Goal: Complete application form: Complete application form

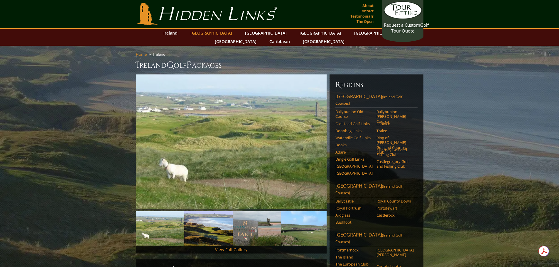
click at [214, 34] on link "[GEOGRAPHIC_DATA]" at bounding box center [211, 33] width 48 height 9
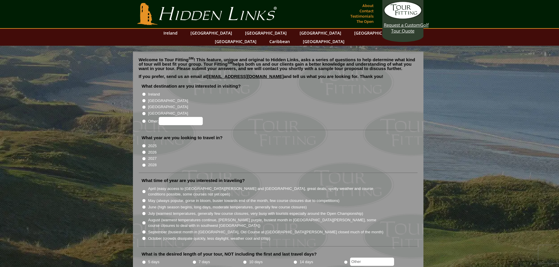
click at [144, 157] on input "2027" at bounding box center [144, 159] width 4 height 4
radio input "true"
click at [144, 92] on input "Ireland" at bounding box center [144, 94] width 4 height 4
radio input "true"
click at [143, 99] on input "[GEOGRAPHIC_DATA]" at bounding box center [144, 101] width 4 height 4
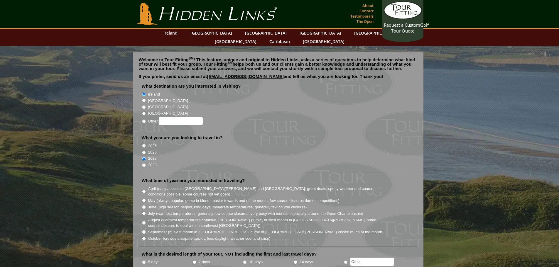
radio input "true"
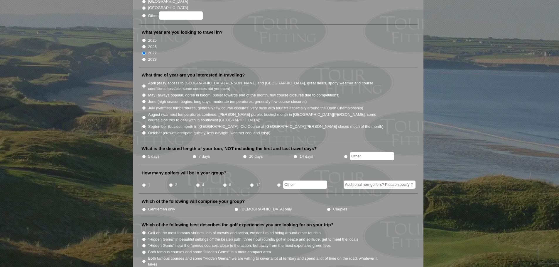
scroll to position [117, 0]
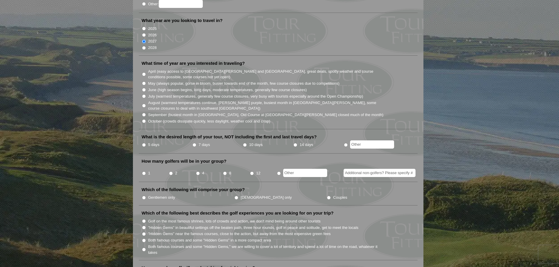
click at [160, 119] on label "October (crowds dissipate quickly, less daylight, weather cool and crisp)" at bounding box center [209, 122] width 122 height 6
click at [146, 119] on input "October (crowds dissipate quickly, less daylight, weather cool and crisp)" at bounding box center [144, 121] width 4 height 4
radio input "true"
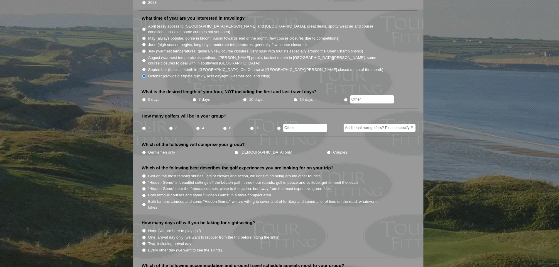
scroll to position [176, 0]
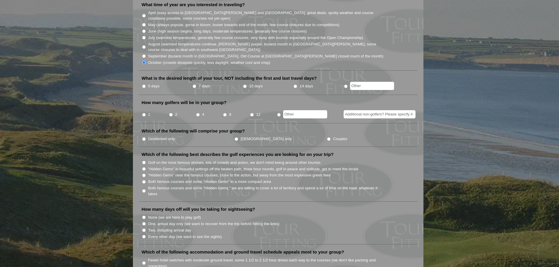
click at [194, 84] on input "7 days" at bounding box center [194, 86] width 4 height 4
radio input "true"
click at [150, 83] on label "5 days" at bounding box center [153, 86] width 11 height 6
click at [146, 84] on input "5 days" at bounding box center [144, 86] width 4 height 4
radio input "true"
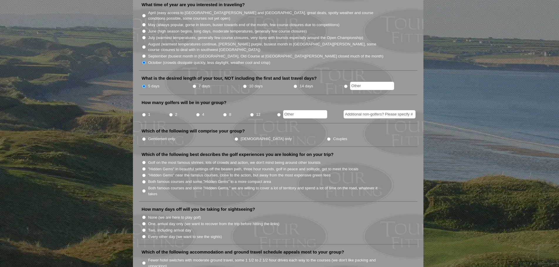
click at [170, 113] on input "2" at bounding box center [171, 115] width 4 height 4
radio input "true"
click at [169, 136] on label "Gentlemen only" at bounding box center [161, 139] width 27 height 6
click at [146, 137] on input "Gentlemen only" at bounding box center [144, 139] width 4 height 4
radio input "true"
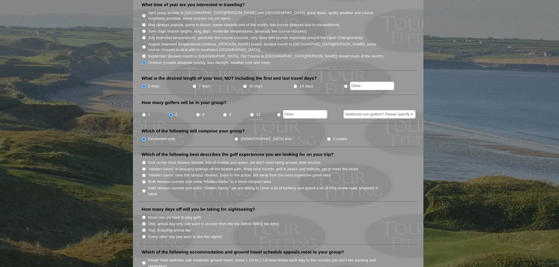
click at [388, 110] on input "Additional non-golfers? Please specify #" at bounding box center [380, 114] width 72 height 8
type input "2"
click at [394, 128] on li "Which of the following will comprise your group? Gentlemen only Ladies only Cou…" at bounding box center [278, 137] width 279 height 19
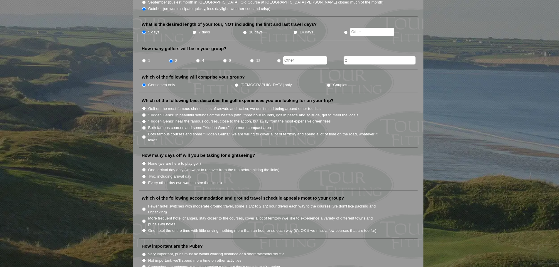
scroll to position [235, 0]
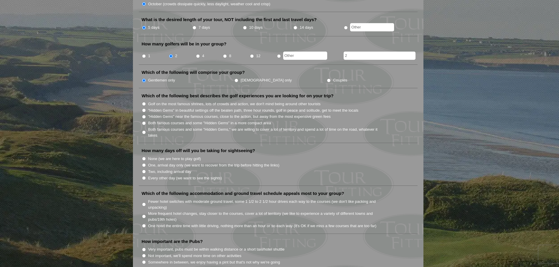
click at [207, 127] on label "Both famous courses and some "Hidden Gems," we are willing to cover a lot of te…" at bounding box center [266, 132] width 236 height 11
click at [146, 131] on input "Both famous courses and some "Hidden Gems," we are willing to cover a lot of te…" at bounding box center [144, 133] width 4 height 4
radio input "true"
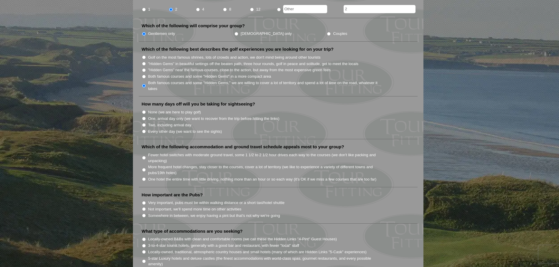
scroll to position [293, 0]
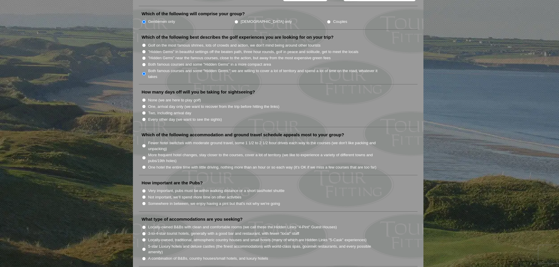
click at [166, 110] on label "Two, including arrival day" at bounding box center [169, 113] width 43 height 6
click at [146, 111] on input "Two, including arrival day" at bounding box center [144, 113] width 4 height 4
radio input "true"
click at [214, 140] on label "Fewer hotel switches with moderate ground travel, some 1 1/2 to 2 1/2 hour driv…" at bounding box center [266, 145] width 236 height 11
click at [146, 144] on input "Fewer hotel switches with moderate ground travel, some 1 1/2 to 2 1/2 hour driv…" at bounding box center [144, 146] width 4 height 4
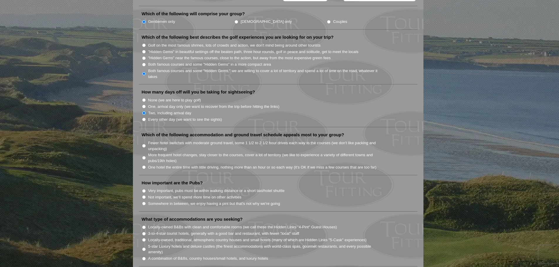
radio input "true"
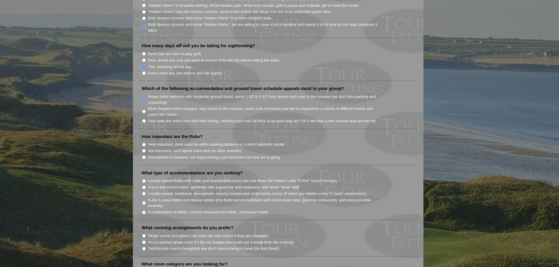
scroll to position [352, 0]
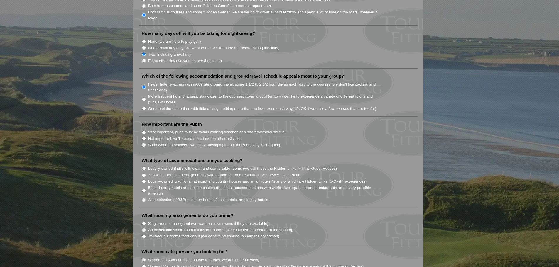
click at [194, 129] on label "Very important, pubs must be within walking distance or a short taxi/hotel shut…" at bounding box center [216, 132] width 136 height 6
click at [146, 131] on input "Very important, pubs must be within walking distance or a short taxi/hotel shut…" at bounding box center [144, 133] width 4 height 4
radio input "true"
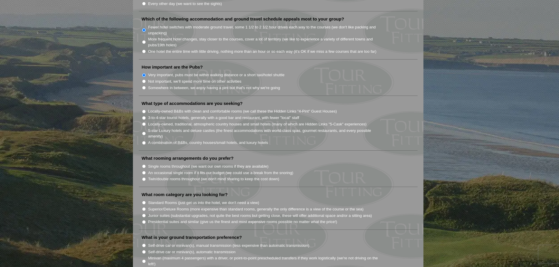
scroll to position [411, 0]
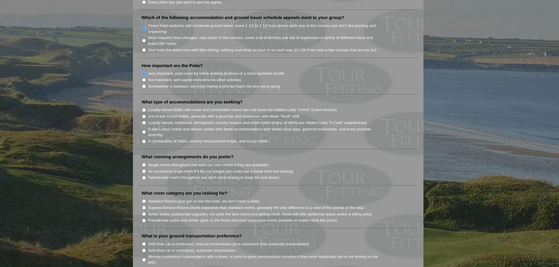
click at [199, 120] on label "Locally-owned, traditional, atmospheric country houses and small hotels (many o…" at bounding box center [257, 123] width 219 height 6
click at [146, 121] on input "Locally-owned, traditional, atmospheric country houses and small hotels (many o…" at bounding box center [144, 123] width 4 height 4
radio input "true"
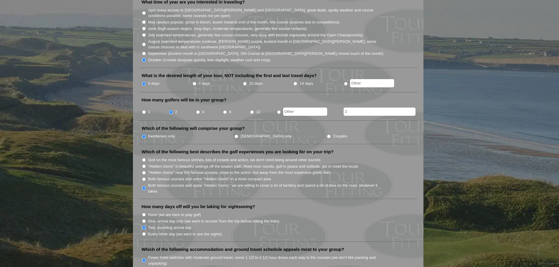
scroll to position [117, 0]
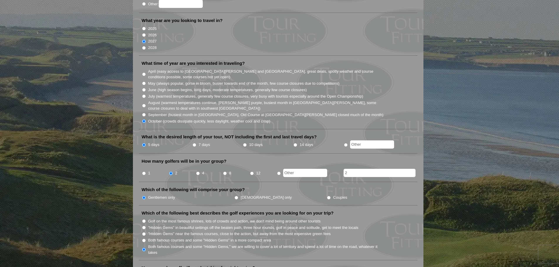
drag, startPoint x: 357, startPoint y: 167, endPoint x: 321, endPoint y: 170, distance: 35.6
click at [321, 170] on li "How many golfers will be in your group? 1 2 4 8 12 2" at bounding box center [278, 170] width 279 height 24
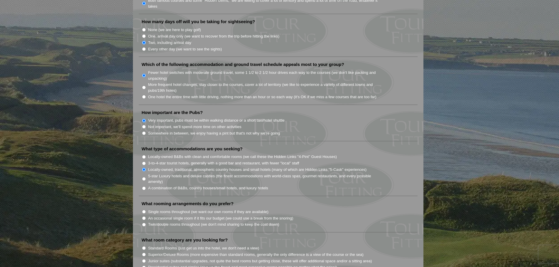
scroll to position [469, 0]
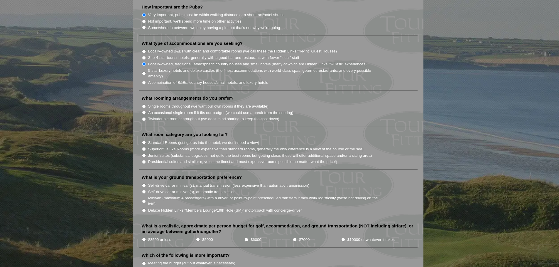
click at [177, 116] on label "Twin/double rooms throughout (we don't mind sharing to keep the cost down)" at bounding box center [213, 119] width 131 height 6
click at [146, 117] on input "Twin/double rooms throughout (we don't mind sharing to keep the cost down)" at bounding box center [144, 119] width 4 height 4
radio input "true"
click at [168, 140] on label "Standard Rooms (just get us into the hotel, we don't need a view)" at bounding box center [203, 143] width 111 height 6
click at [146, 141] on input "Standard Rooms (just get us into the hotel, we don't need a view)" at bounding box center [144, 143] width 4 height 4
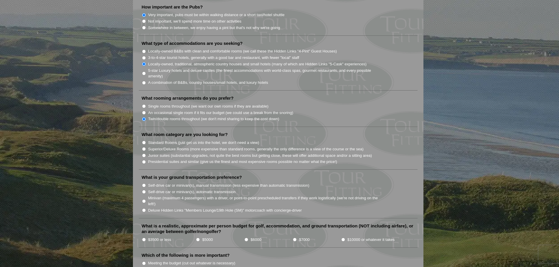
radio input "true"
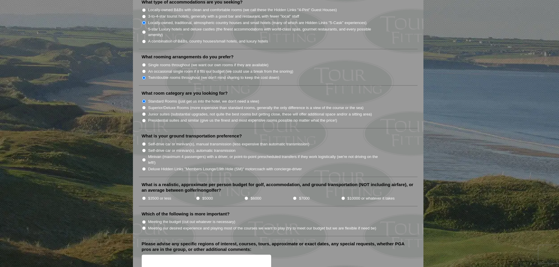
scroll to position [528, 0]
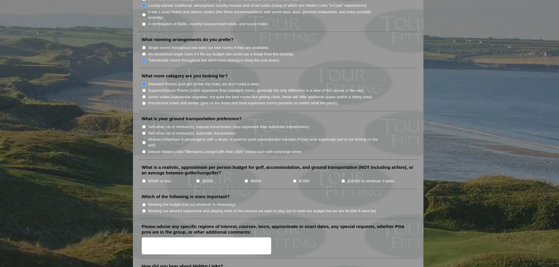
click at [207, 131] on label "Self-drive car or minivan(s), automatic transmission" at bounding box center [191, 134] width 87 height 6
click at [146, 131] on input "Self-drive car or minivan(s), automatic transmission" at bounding box center [144, 133] width 4 height 4
radio input "true"
click at [198, 179] on input "$5000" at bounding box center [198, 181] width 4 height 4
radio input "true"
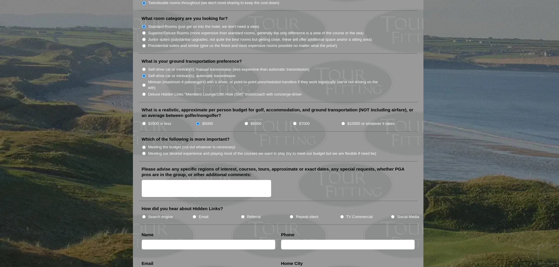
scroll to position [587, 0]
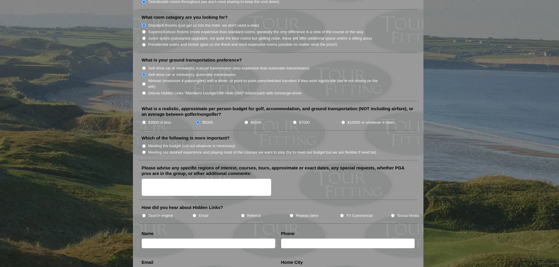
click at [161, 143] on label "Meeting the budget (cut out whatever is necessary)" at bounding box center [191, 146] width 87 height 6
click at [146, 144] on input "Meeting the budget (cut out whatever is necessary)" at bounding box center [144, 146] width 4 height 4
radio input "true"
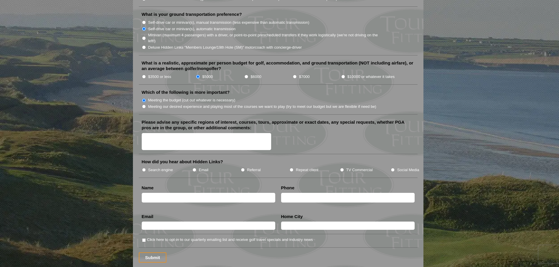
scroll to position [645, 0]
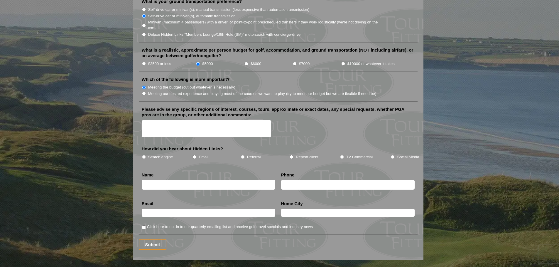
click at [368, 154] on label "TV Commercial" at bounding box center [359, 157] width 26 height 6
click at [344, 155] on input "TV Commercial" at bounding box center [342, 157] width 4 height 4
radio input "true"
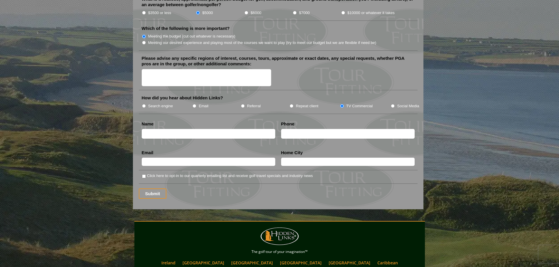
scroll to position [704, 0]
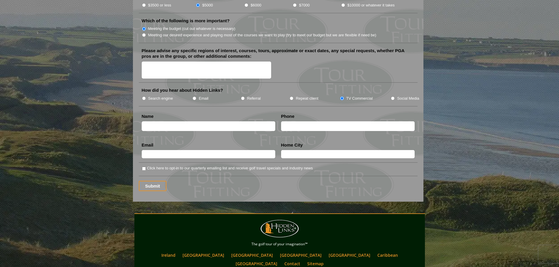
click at [217, 121] on input "text" at bounding box center [208, 126] width 133 height 10
type input "Rick Place"
type input "2697608199"
type input "richardfplace@gmail.com"
type input "Portage"
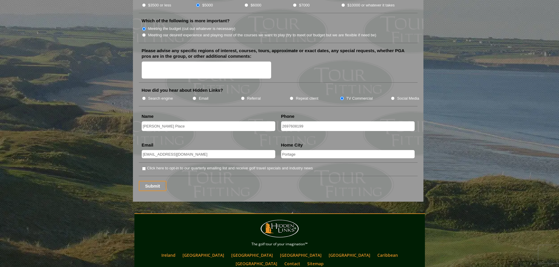
click at [333, 121] on input "2697608199" at bounding box center [347, 126] width 133 height 10
click at [337, 165] on li "Click here to opt-in to our quarterly emailing list and receive golf travel spe…" at bounding box center [278, 170] width 279 height 11
click at [160, 181] on input "Submit" at bounding box center [153, 186] width 28 height 10
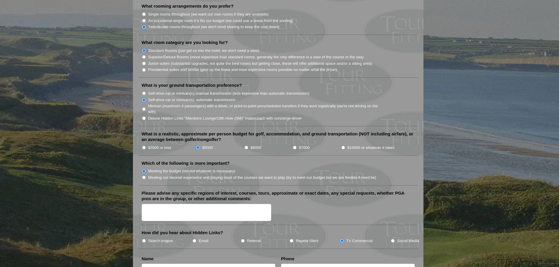
scroll to position [704, 0]
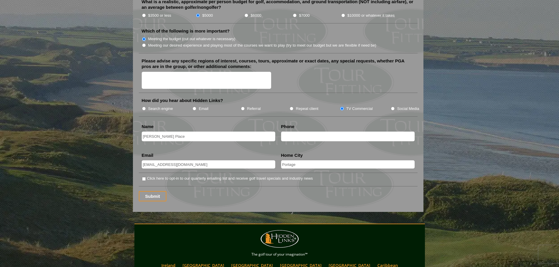
click at [307, 132] on input "text" at bounding box center [347, 137] width 133 height 10
type input "2697608199"
click at [156, 191] on input "Submit" at bounding box center [153, 196] width 28 height 10
